Goal: Task Accomplishment & Management: Manage account settings

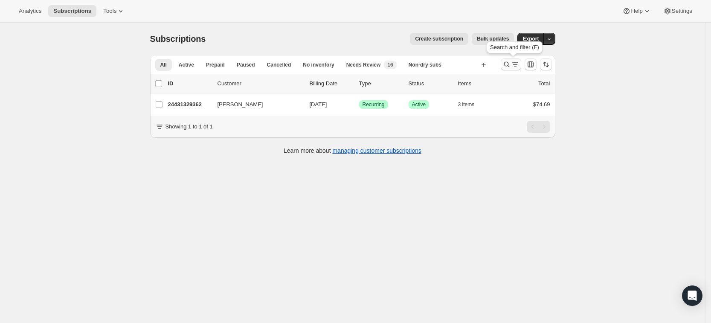
click at [510, 63] on icon "Search and filter results" at bounding box center [507, 64] width 9 height 9
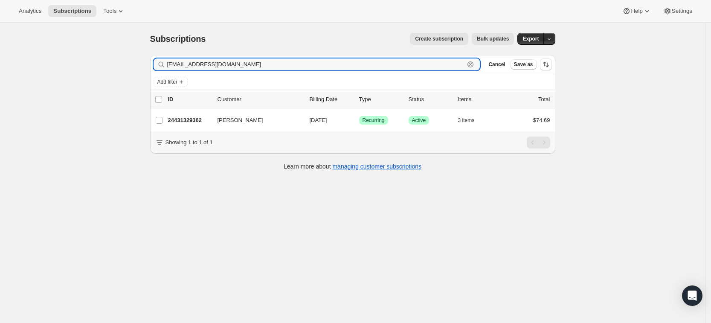
click at [475, 62] on icon "button" at bounding box center [470, 64] width 9 height 9
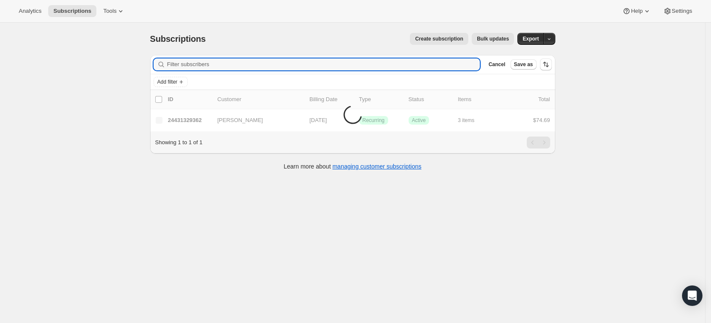
paste input "[EMAIL_ADDRESS][DOMAIN_NAME]"
type input "[EMAIL_ADDRESS][DOMAIN_NAME]"
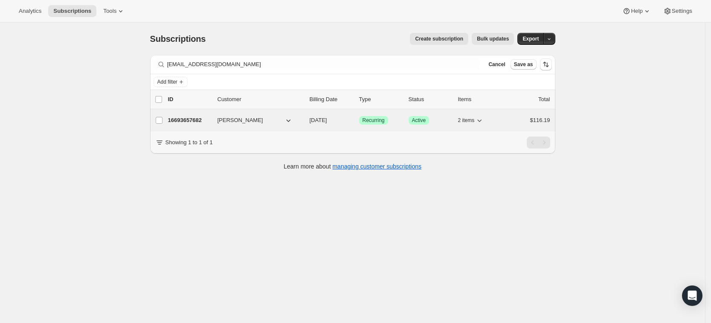
click at [192, 119] on p "16693657682" at bounding box center [189, 120] width 43 height 9
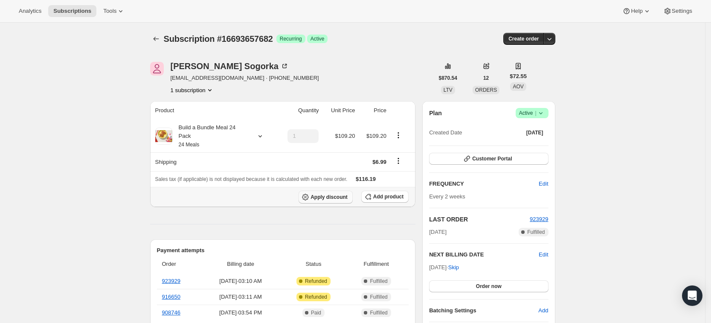
click at [321, 194] on span "Apply discount" at bounding box center [329, 197] width 37 height 7
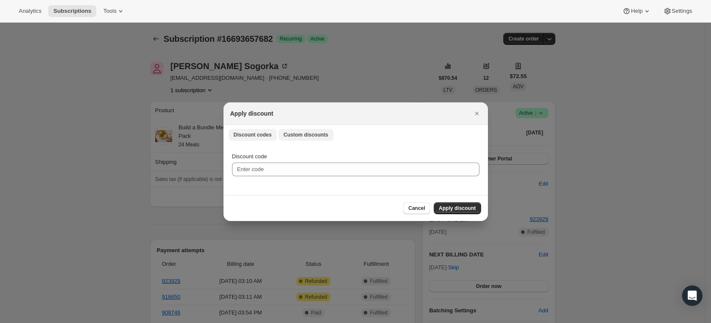
click at [311, 134] on span "Custom discounts" at bounding box center [306, 134] width 45 height 7
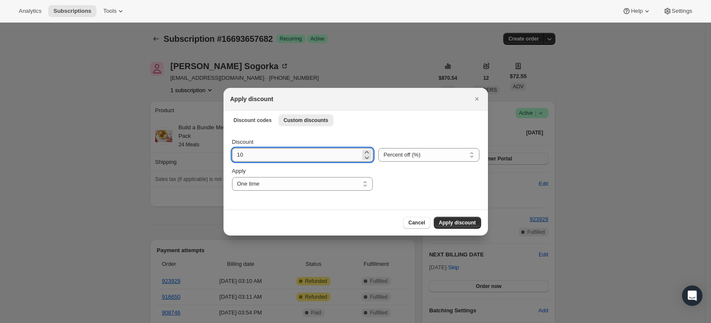
click at [274, 153] on input "10" at bounding box center [296, 155] width 129 height 14
type input "1"
type input "30"
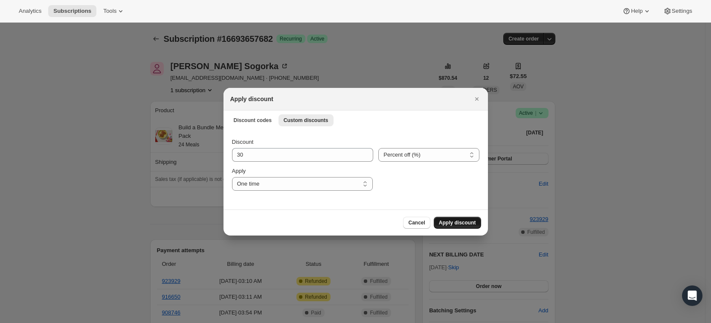
click at [457, 222] on span "Apply discount" at bounding box center [457, 222] width 37 height 7
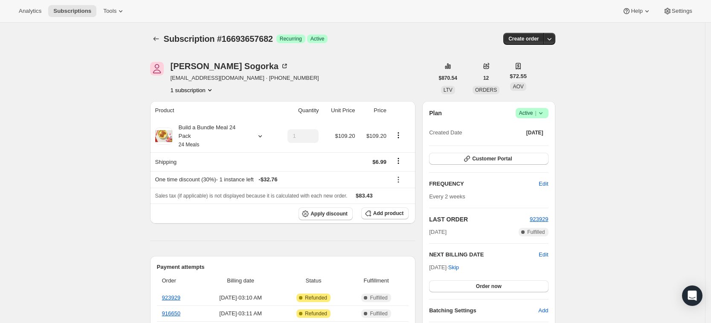
click at [543, 109] on icon at bounding box center [541, 113] width 9 height 9
click at [541, 131] on span "Pause subscription" at bounding box center [534, 130] width 47 height 6
